Goal: Task Accomplishment & Management: Complete application form

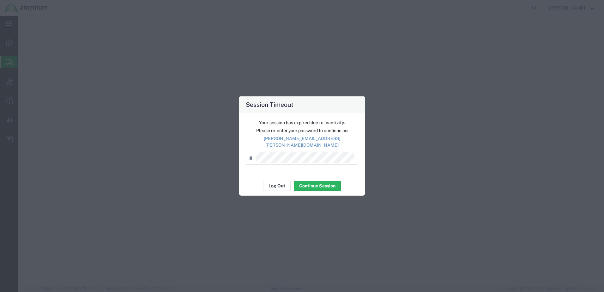
select select "1"
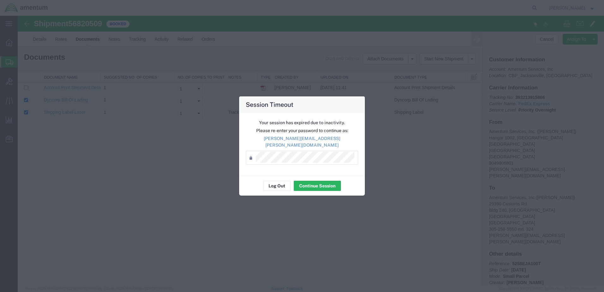
drag, startPoint x: 0, startPoint y: 0, endPoint x: 313, endPoint y: 172, distance: 356.9
click at [313, 172] on div "Your session has expired due to inactivity. Please re-enter your password to co…" at bounding box center [302, 144] width 126 height 63
click at [311, 182] on button "Continue Session" at bounding box center [317, 186] width 47 height 10
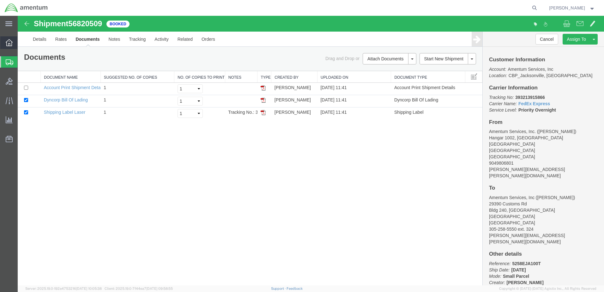
click at [9, 41] on icon at bounding box center [9, 42] width 7 height 7
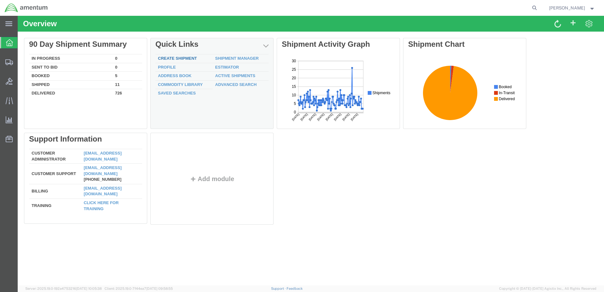
click at [172, 60] on link "Create Shipment" at bounding box center [177, 58] width 39 height 5
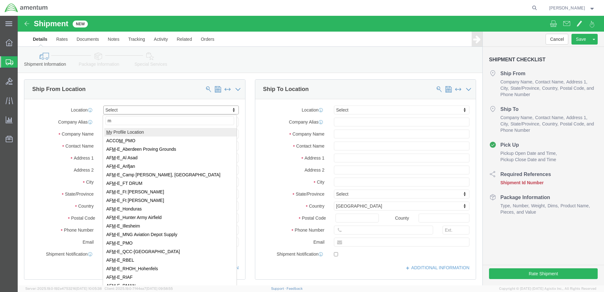
type input "my"
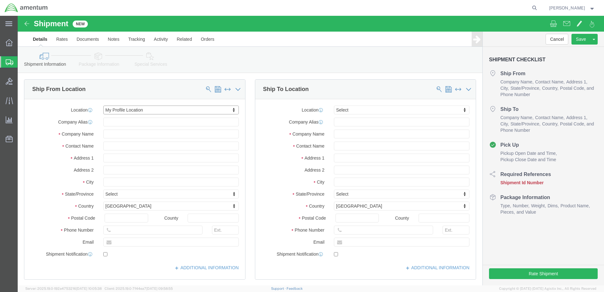
select select "MYPROFILE"
type input "Amentum Services, Inc."
type input "[PERSON_NAME]"
type input "Hangar 1002, [GEOGRAPHIC_DATA]"
type input "[GEOGRAPHIC_DATA]"
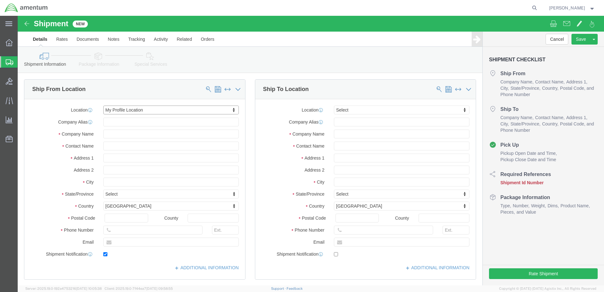
type input "[GEOGRAPHIC_DATA]"
type input "32212"
type input "9049806801"
type input "[PERSON_NAME][EMAIL_ADDRESS][PERSON_NAME][DOMAIN_NAME]"
checkbox input "true"
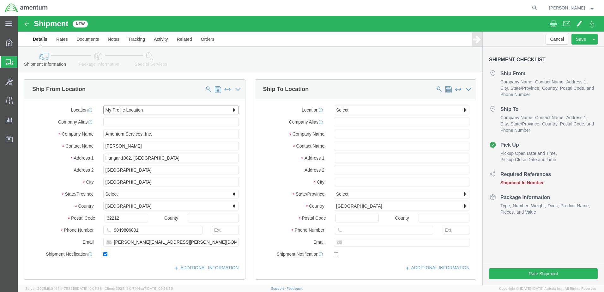
select select "FL"
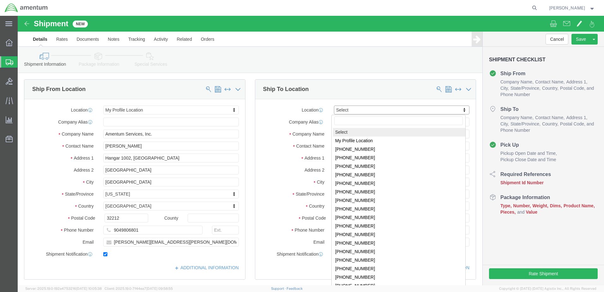
click input "text"
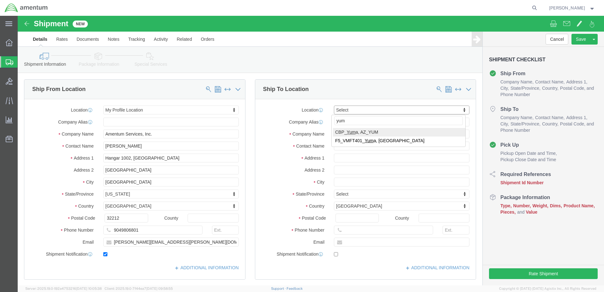
type input "yum"
select select "49951"
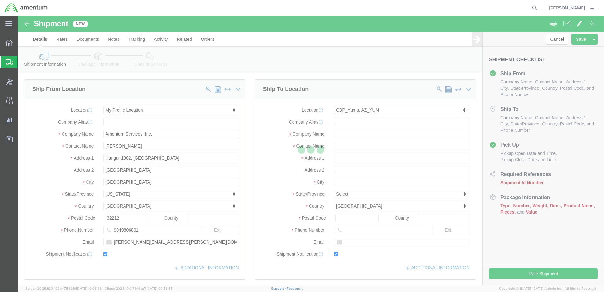
type input "Amentum Services, Inc"
type input "[PERSON_NAME]"
type input "[STREET_ADDRESS]"
type input "Yuma"
type input "85365"
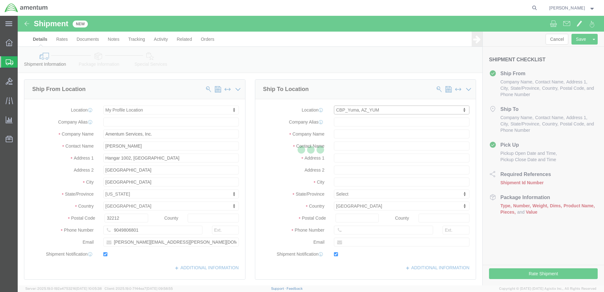
type input "[PHONE_NUMBER]"
type input "215"
type input "[PERSON_NAME][EMAIL_ADDRESS][PERSON_NAME][DOMAIN_NAME]"
checkbox input "true"
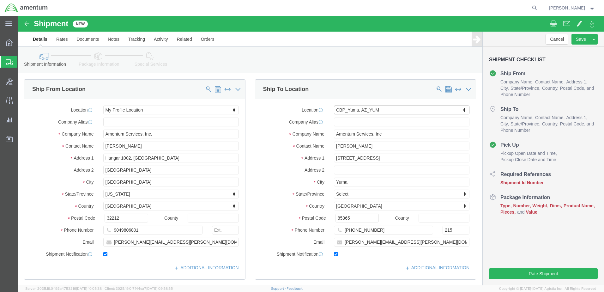
select select "AZ"
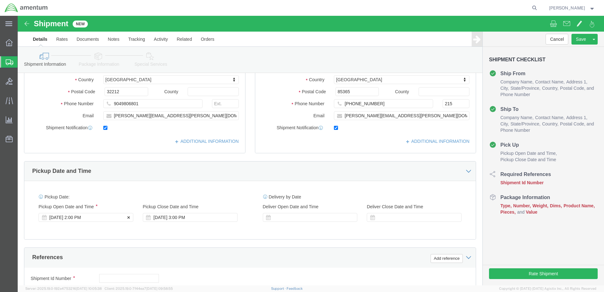
click div "[DATE] 2:00 PM"
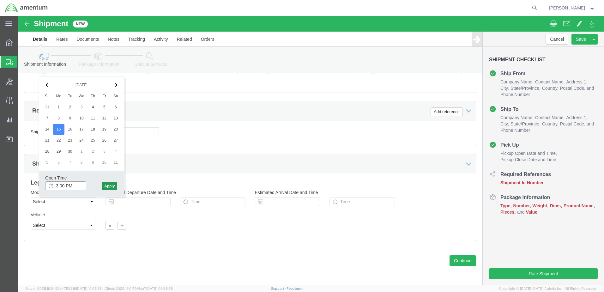
type input "3:00 PM"
click button "Apply"
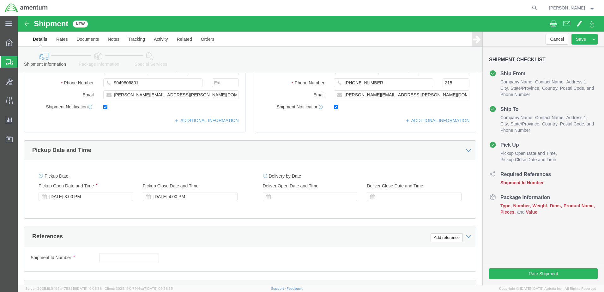
scroll to position [147, 0]
click div "[DATE] 4:00 PM"
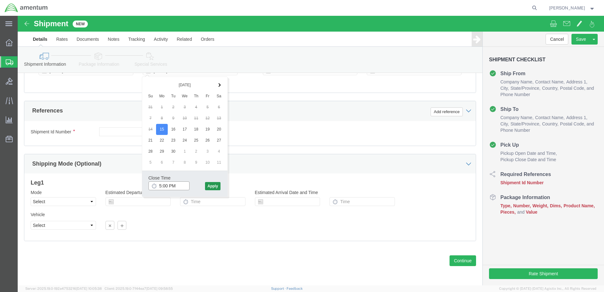
type input "5:00 PM"
click button "Apply"
click input "text"
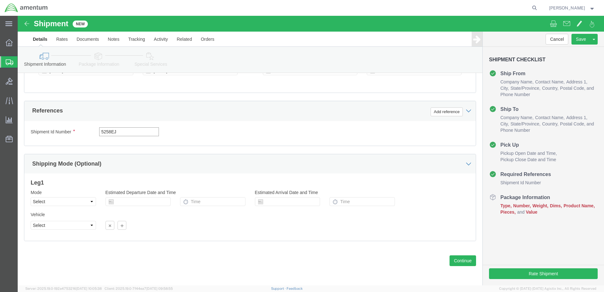
type input "5258EJA"
drag, startPoint x: 109, startPoint y: 115, endPoint x: 75, endPoint y: 118, distance: 33.6
click div "Shipment Id Number 5258EJA"
type input "5258EJA101T"
click button "Add reference"
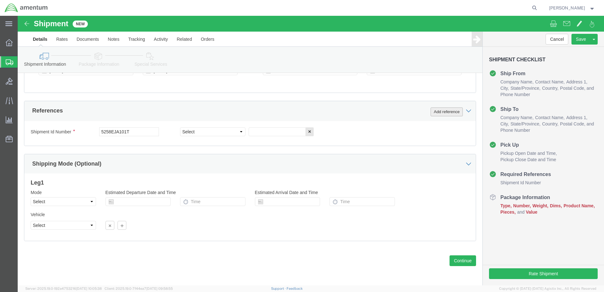
click button "Add reference"
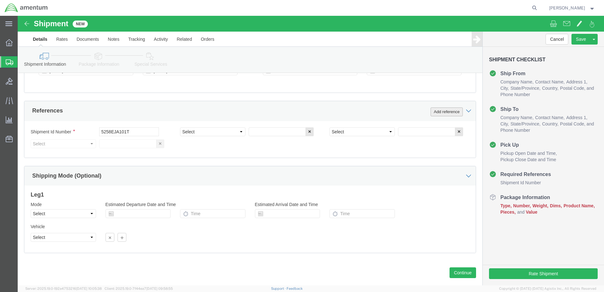
drag, startPoint x: 417, startPoint y: 97, endPoint x: 377, endPoint y: 95, distance: 39.8
click button "Add reference"
click select "Select Account Type Activity ID Airline Appointment Number ASN Batch Request # …"
select select "DEPT"
click select "Select Account Type Activity ID Airline Appointment Number ASN Batch Request # …"
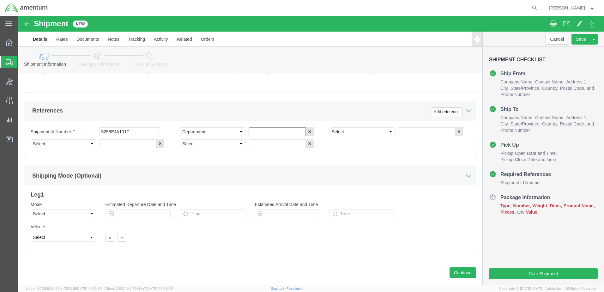
drag, startPoint x: 242, startPoint y: 119, endPoint x: 245, endPoint y: 116, distance: 4.7
click input "text"
type input "CBP"
select select "CUSTREF"
type input "TRANSPONDER"
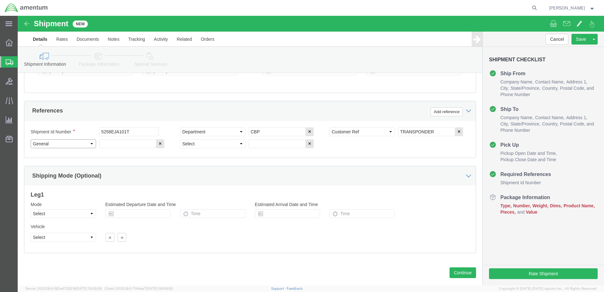
select select "GLCD"
select select "PROJNUM"
click input "text"
paste input "6118.03.03.2219.000.EJA.0000"
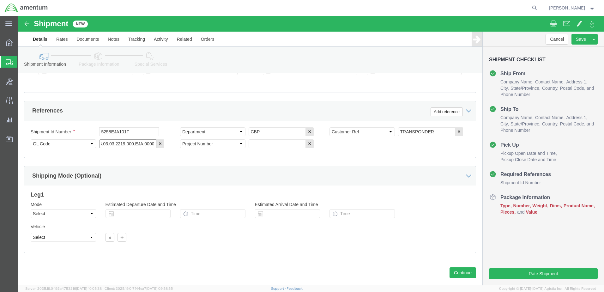
type input "6118.03.03.2219.000.EJA.0000"
click input "text"
paste input "6118.03.03.2219.000.EJA.0000"
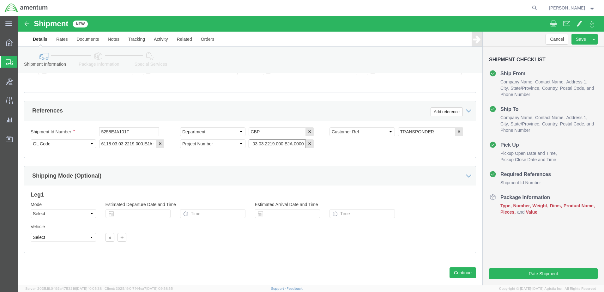
type input "6118.03.03.2219.000.EJA.0000"
click select "Select Air Less than Truckload Multi-Leg Ocean Freight Rail Small Parcel Truckl…"
select select "SMAL"
click select "Select Air Less than Truckload Multi-Leg Ocean Freight Rail Small Parcel Truckl…"
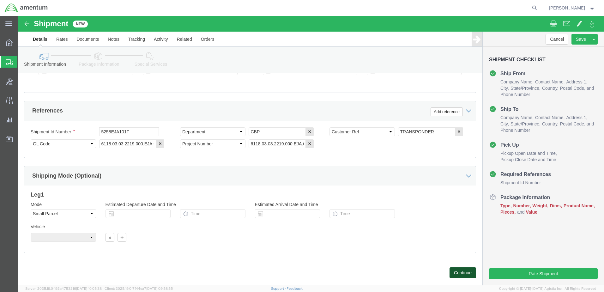
click button "Continue"
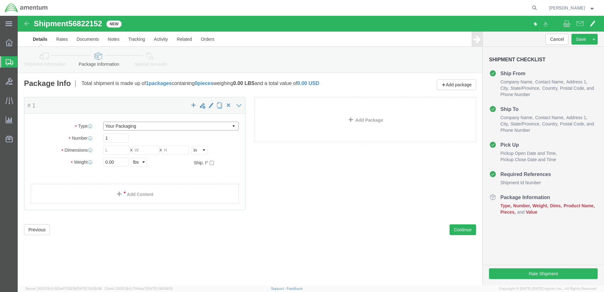
click select "Select Bale(s) Basket(s) Bolt(s) Bottle(s) Buckets Bulk Bundle(s) Can(s) Cardbo…"
select select "CBOX"
click select "Select Bale(s) Basket(s) Bolt(s) Bottle(s) Buckets Bulk Bundle(s) Can(s) Cardbo…"
click input "text"
type input "11.25"
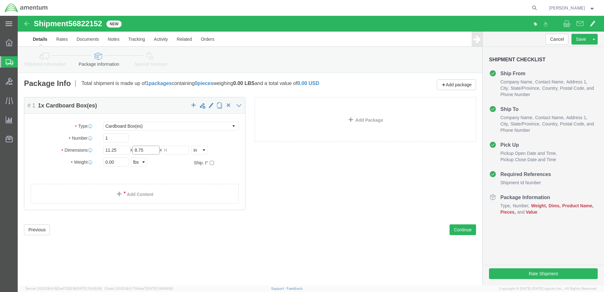
type input "8.75"
type input "6.0"
click input "0.00"
type input "3.00"
click div "Package Content # 1 1 x Cardboard Box(es) Package Type Select Bale(s) Basket(s)…"
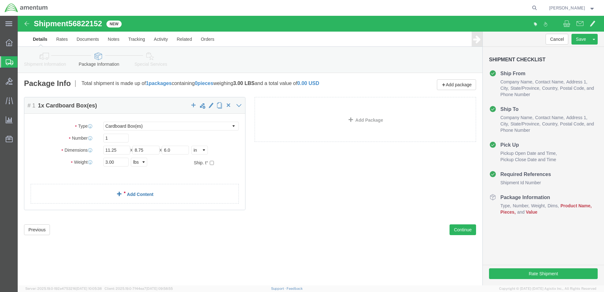
click div "Package Content # 1 1 x Cardboard Box(es) Package Type Select Bale(s) Basket(s)…"
click link "Add Content"
click div
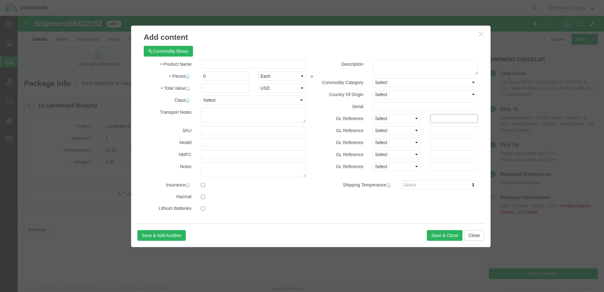
click input "text"
paste input "6118.03.03.2219.000.EJA.0000"
type input "6118.03.03.2219.000.EJA.0000"
drag, startPoint x: 428, startPoint y: 113, endPoint x: 424, endPoint y: 113, distance: 4.7
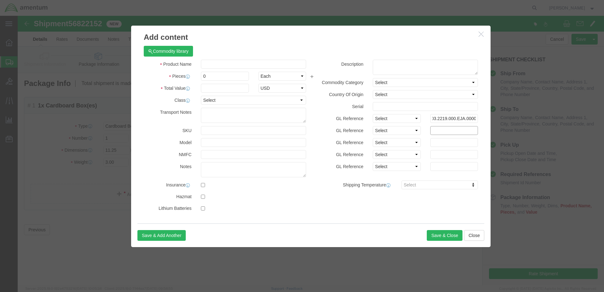
click input "text"
paste input "6118.03.03.2219.000.EJA.0000"
type input "6118.03.03.2219.000.EJA.0000"
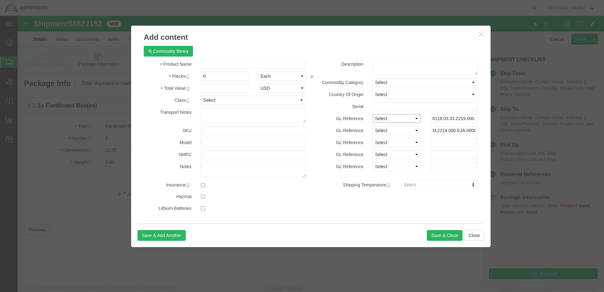
scroll to position [0, 0]
click select "Select Account Type Activity ID Airline Appointment Number ASN Batch Number Bil…"
select select "GLCD"
click select "Select Account Type Activity ID Airline Appointment Number ASN Batch Number Bil…"
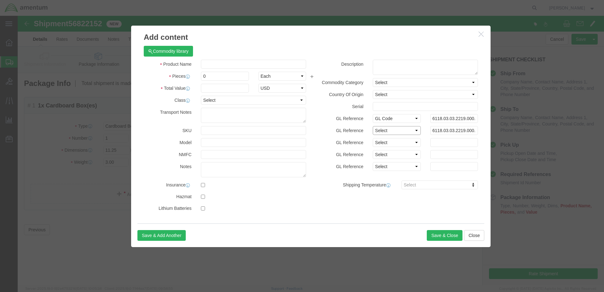
select select "PROJNUM"
click select "Select Account Type Activity ID Airline Appointment Number ASN Batch Number Bil…"
click input "text"
type input "[PHONE_NUMBER]"
click td "Name: GTX345 TRANSPONDER"
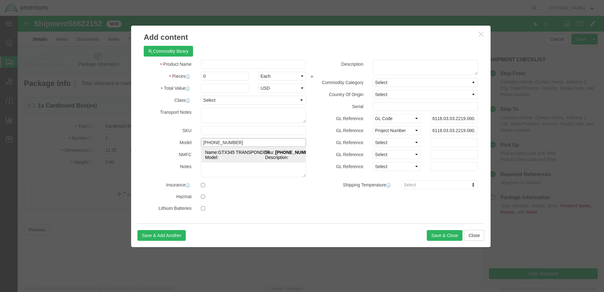
select select "USD"
select select
type input "GTX345 TRANSPONDER"
type input "[PHONE_NUMBER]"
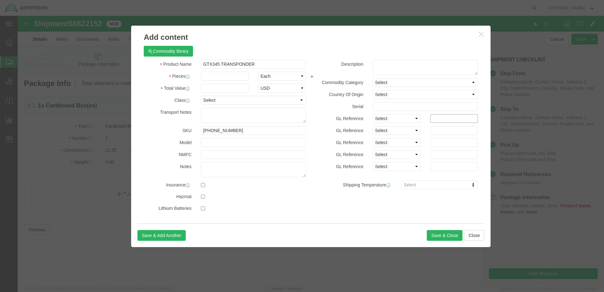
type input "GTX345 TRANSPONDER"
click input "text"
paste input "6118.03.03.2219.000.EJA.0000"
type input "6118.03.03.2219.000.EJA.0000"
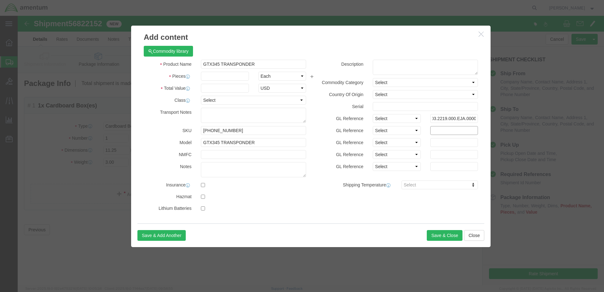
scroll to position [0, 0]
click input "text"
type input "6118.03.03.2219.000.EJA.0000"
click select "Select Account Type Activity ID Airline Appointment Number ASN Batch Number Bil…"
select select "GLCD"
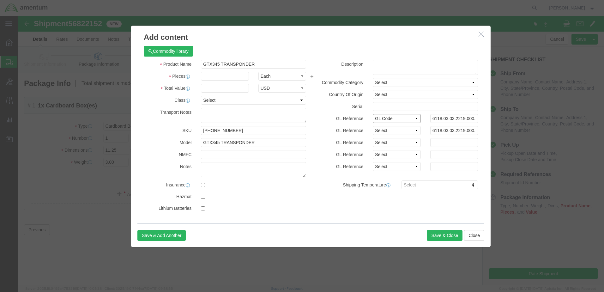
click select "Select Account Type Activity ID Airline Appointment Number ASN Batch Number Bil…"
select select "PROJNUM"
click select "Select Account Type Activity ID Airline Appointment Number ASN Batch Number Bil…"
click input "text"
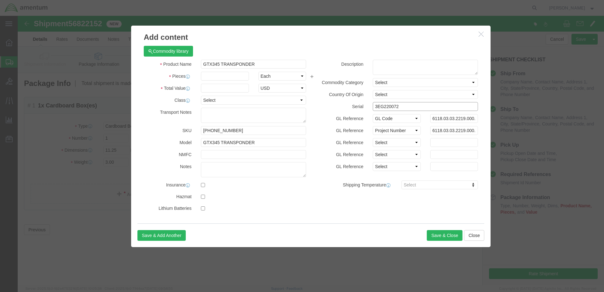
type input "3EG220072"
click input "text"
type input "1"
click input "text"
type input "4496.25"
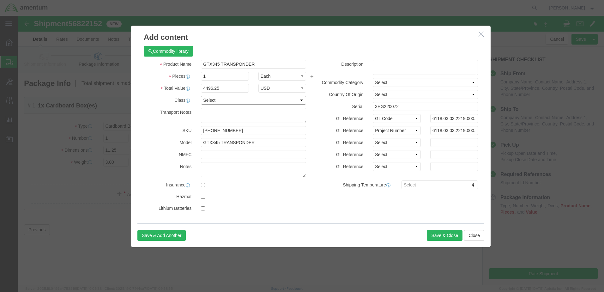
click select "Select 50 55 60 65 70 85 92.5 100 125 175 250 300 400"
select select "100"
click select "Select 50 55 60 65 70 85 92.5 100 125 175 250 300 400"
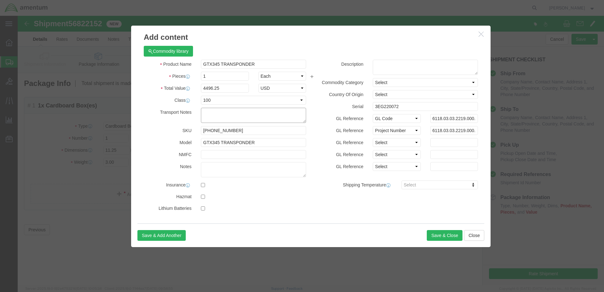
click textarea
type textarea "R"
type textarea "Fragile. Handle with care."
drag, startPoint x: 432, startPoint y: 221, endPoint x: 310, endPoint y: 164, distance: 133.9
click div "Save & Add Another Save & Close Close"
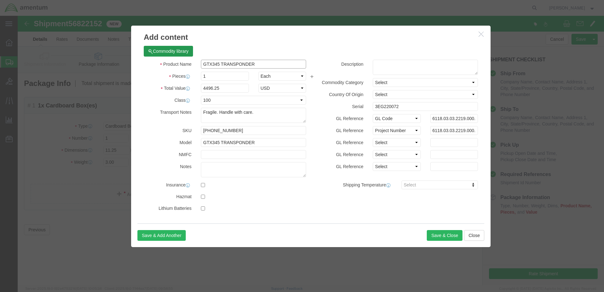
drag, startPoint x: 253, startPoint y: 49, endPoint x: 170, endPoint y: 54, distance: 83.5
click div "Commodity library Product Name GTX345 TRANSPONDER Pieces 1 Select Bag Barrels 1…"
click textarea
paste textarea "GTX345 TRANSPONDER"
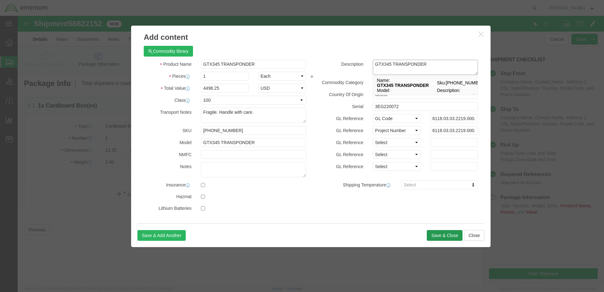
type textarea "GTX345 TRANSPONDER"
click button "Save & Close"
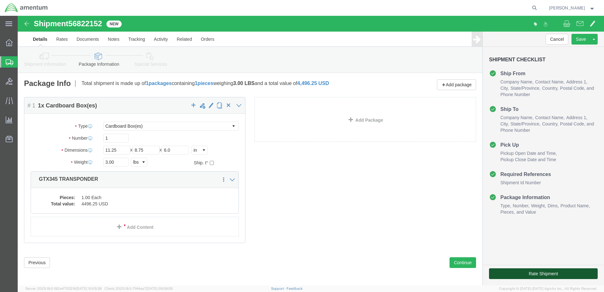
click button "Rate Shipment"
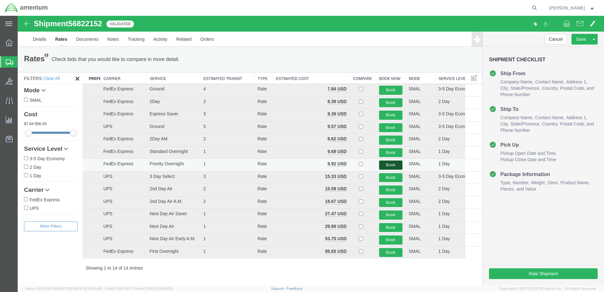
click at [397, 165] on button "Book" at bounding box center [390, 164] width 23 height 9
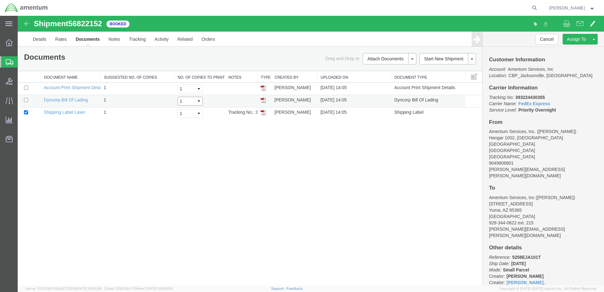
click at [199, 101] on select "Select 1 2 3 4 5" at bounding box center [189, 101] width 25 height 9
select select "2"
click at [177, 97] on select "Select 1 2 3 4 5" at bounding box center [189, 101] width 25 height 9
drag, startPoint x: 199, startPoint y: 112, endPoint x: 197, endPoint y: 115, distance: 4.0
click at [199, 112] on select "Select 1 2 3 4 5" at bounding box center [189, 113] width 25 height 9
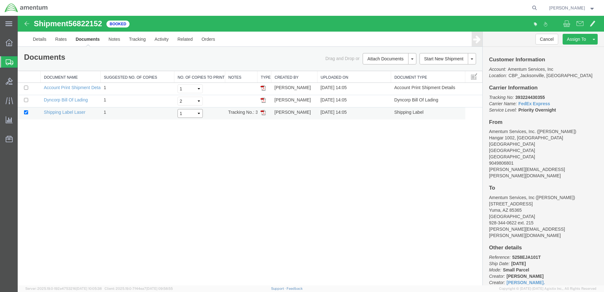
select select "2"
click at [177, 109] on select "Select 1 2 3 4 5" at bounding box center [189, 113] width 25 height 9
drag, startPoint x: 25, startPoint y: 99, endPoint x: 28, endPoint y: 100, distance: 3.3
click at [26, 99] on input "checkbox" at bounding box center [26, 100] width 4 height 4
checkbox input "true"
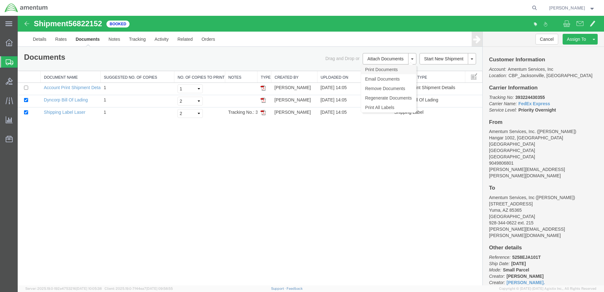
click at [386, 71] on link "Print Documents" at bounding box center [388, 69] width 55 height 9
drag, startPoint x: 516, startPoint y: 96, endPoint x: 555, endPoint y: 96, distance: 39.2
click at [555, 96] on p "Tracking No: 393224430355 Carrier Name: FedEx Express FedEx Express Service Lev…" at bounding box center [543, 103] width 109 height 19
copy b "393224430355"
